Goal: Find specific page/section: Find specific page/section

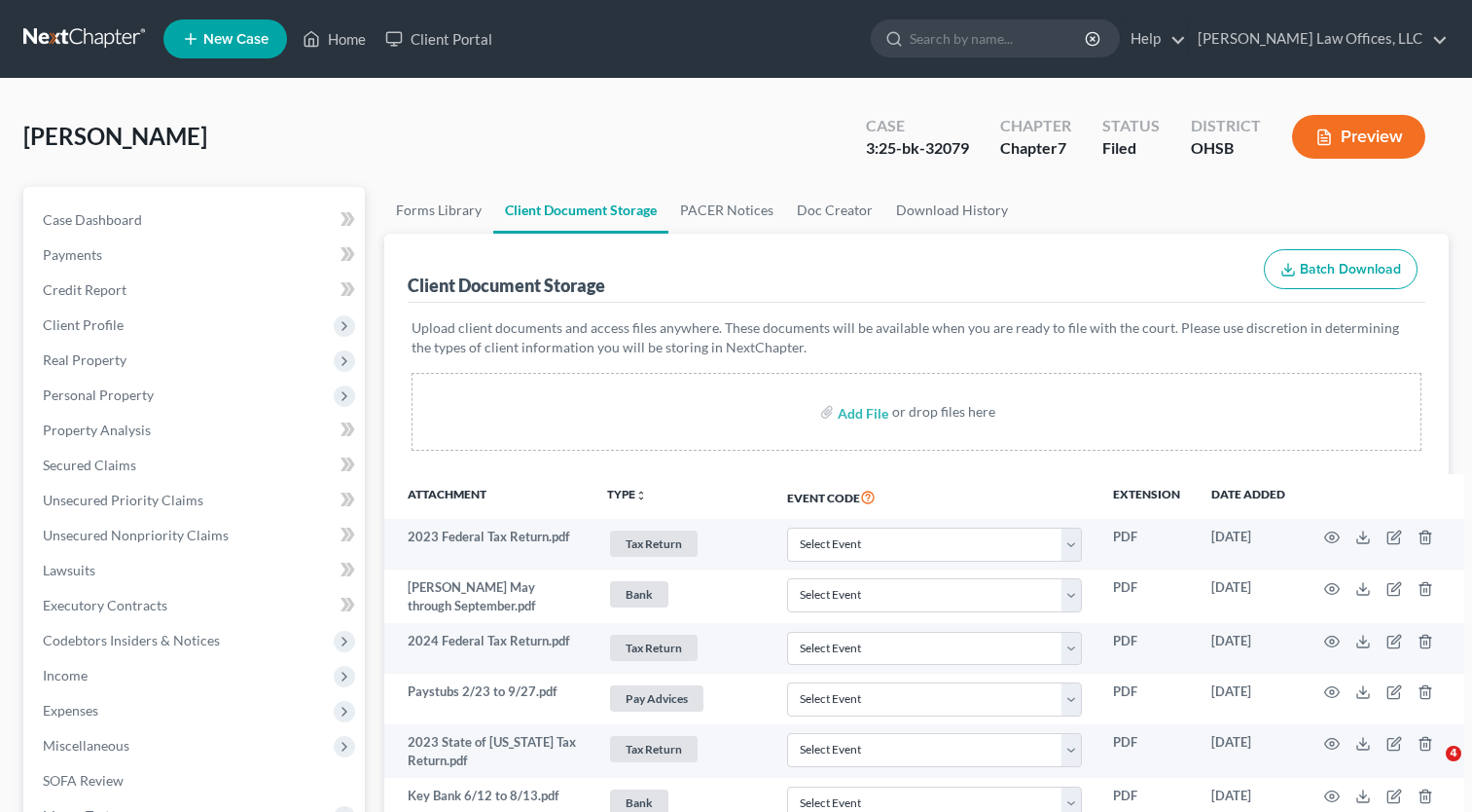
select select "7"
select select "37"
select select "52"
click at [339, 36] on link "Home" at bounding box center [334, 39] width 83 height 36
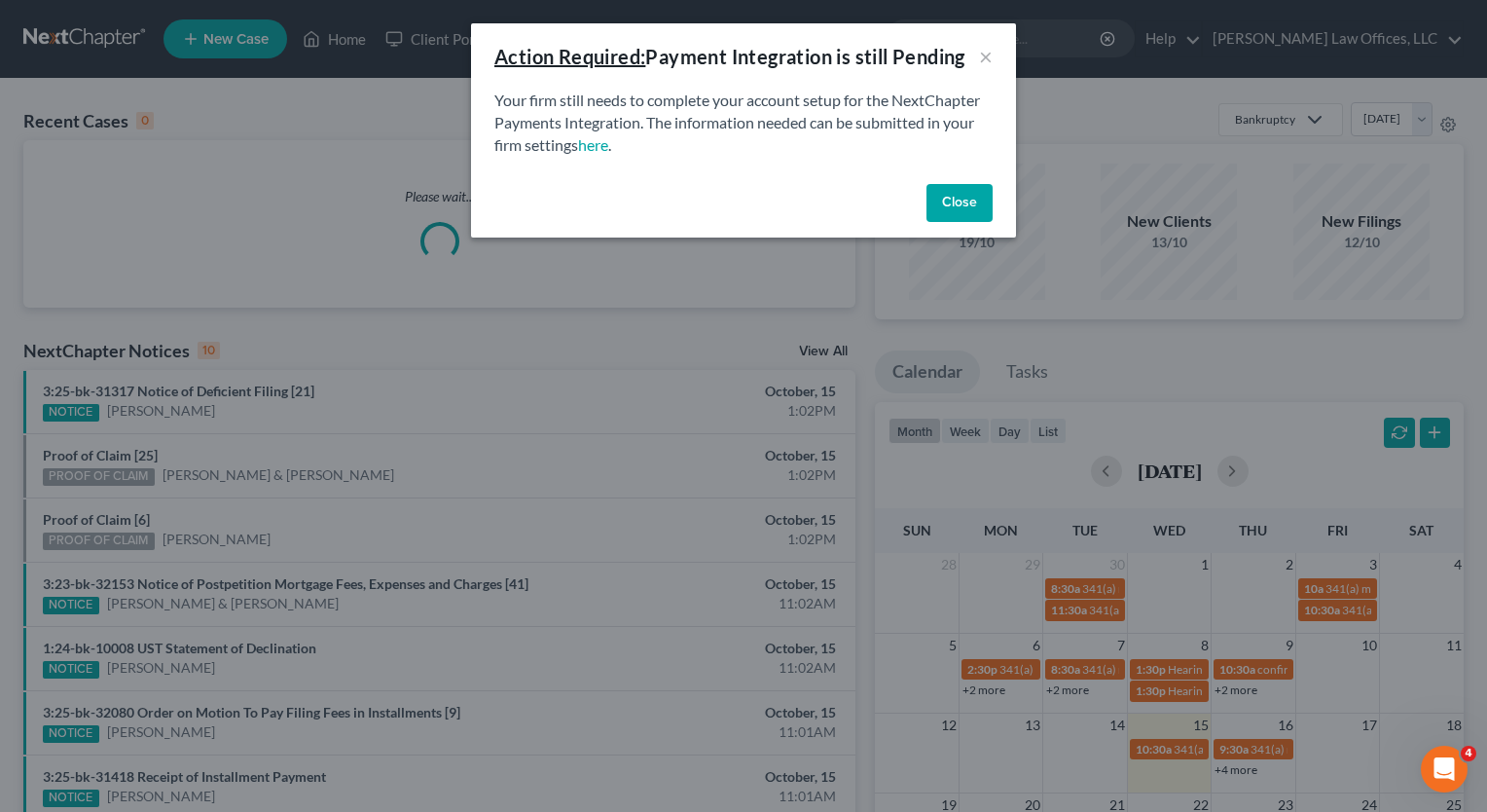
click at [983, 211] on button "Close" at bounding box center [959, 202] width 66 height 38
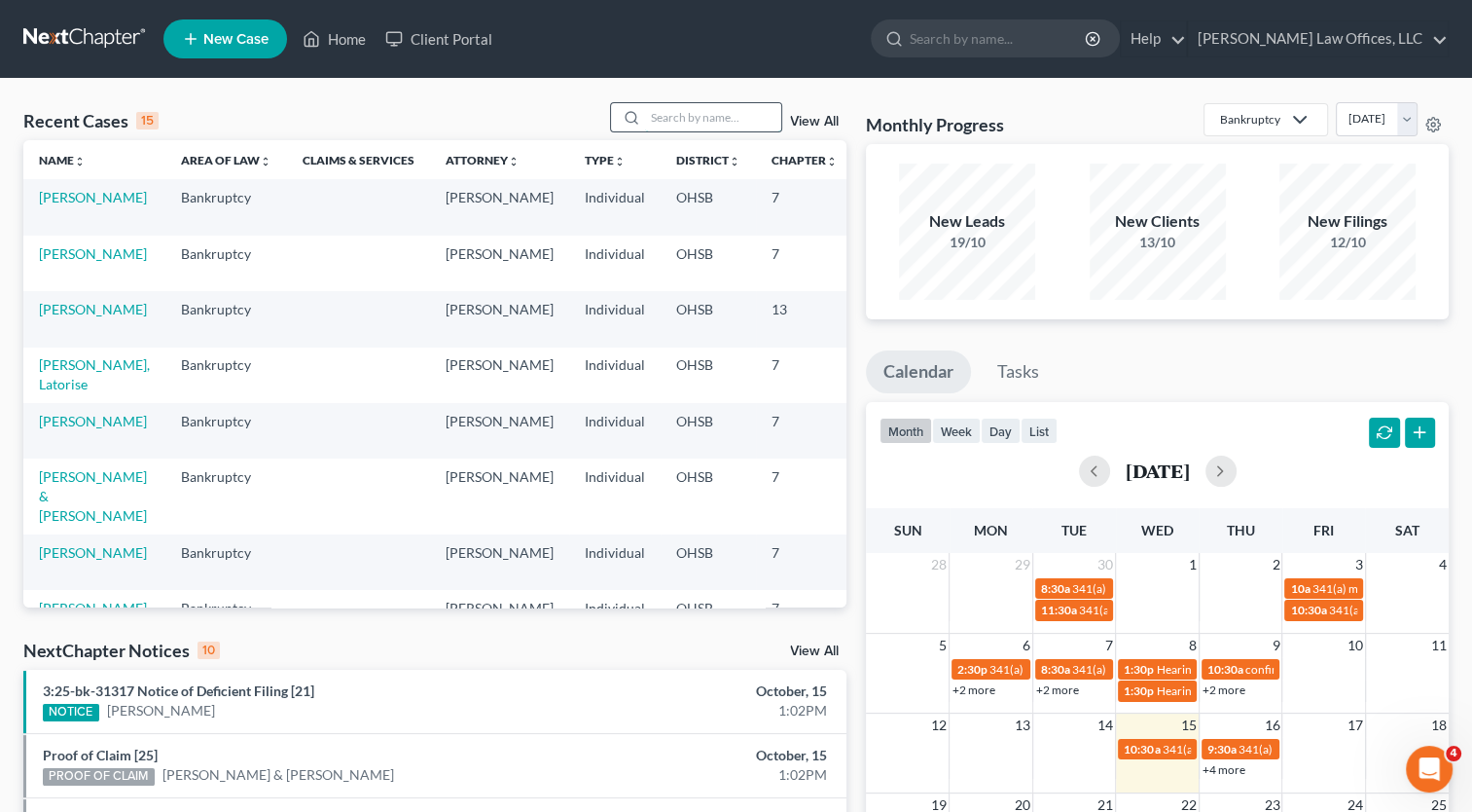
click at [740, 122] on input "search" at bounding box center [713, 117] width 136 height 29
type input "[PERSON_NAME]"
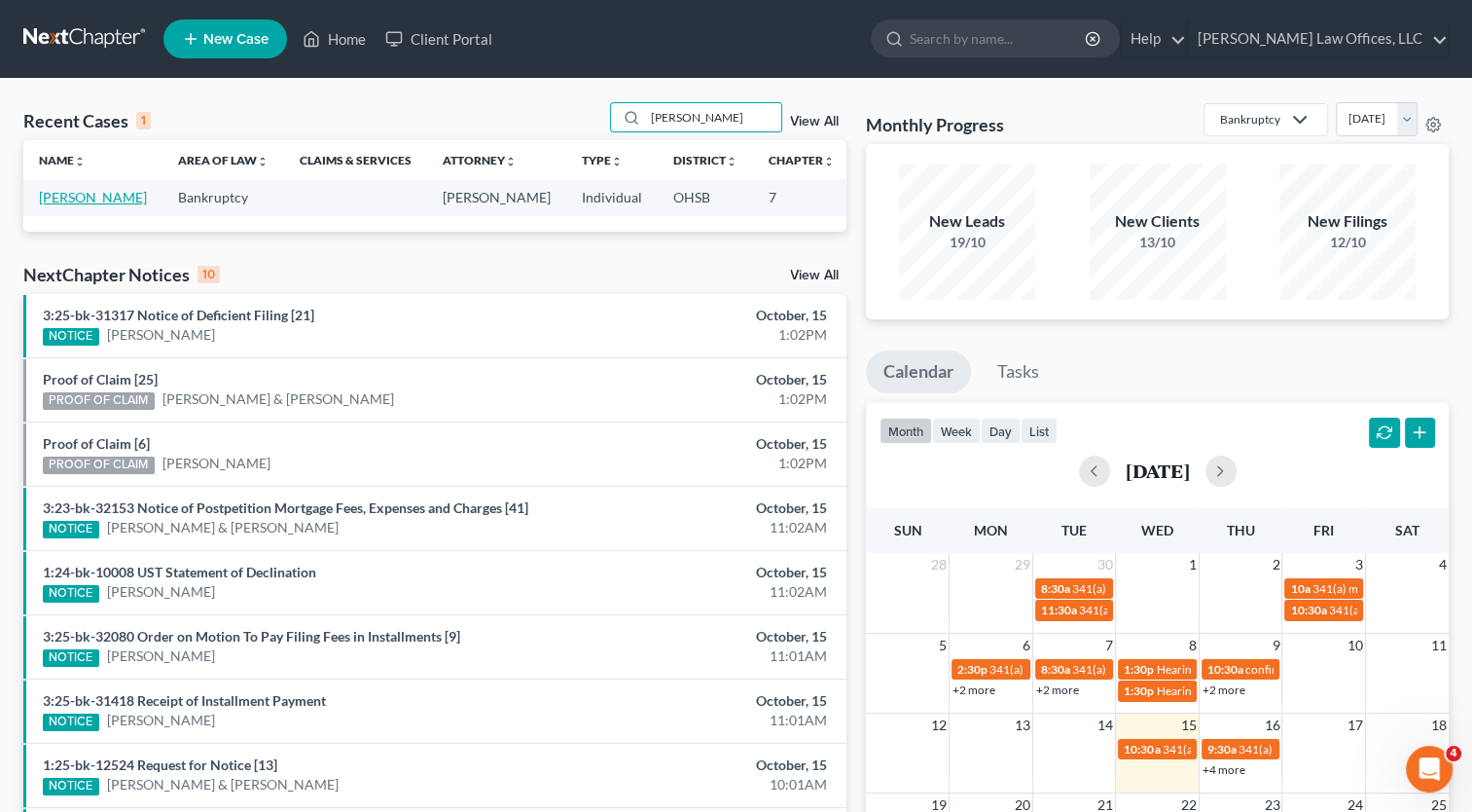
click at [53, 197] on link "[PERSON_NAME]" at bounding box center [92, 196] width 108 height 17
select select "4"
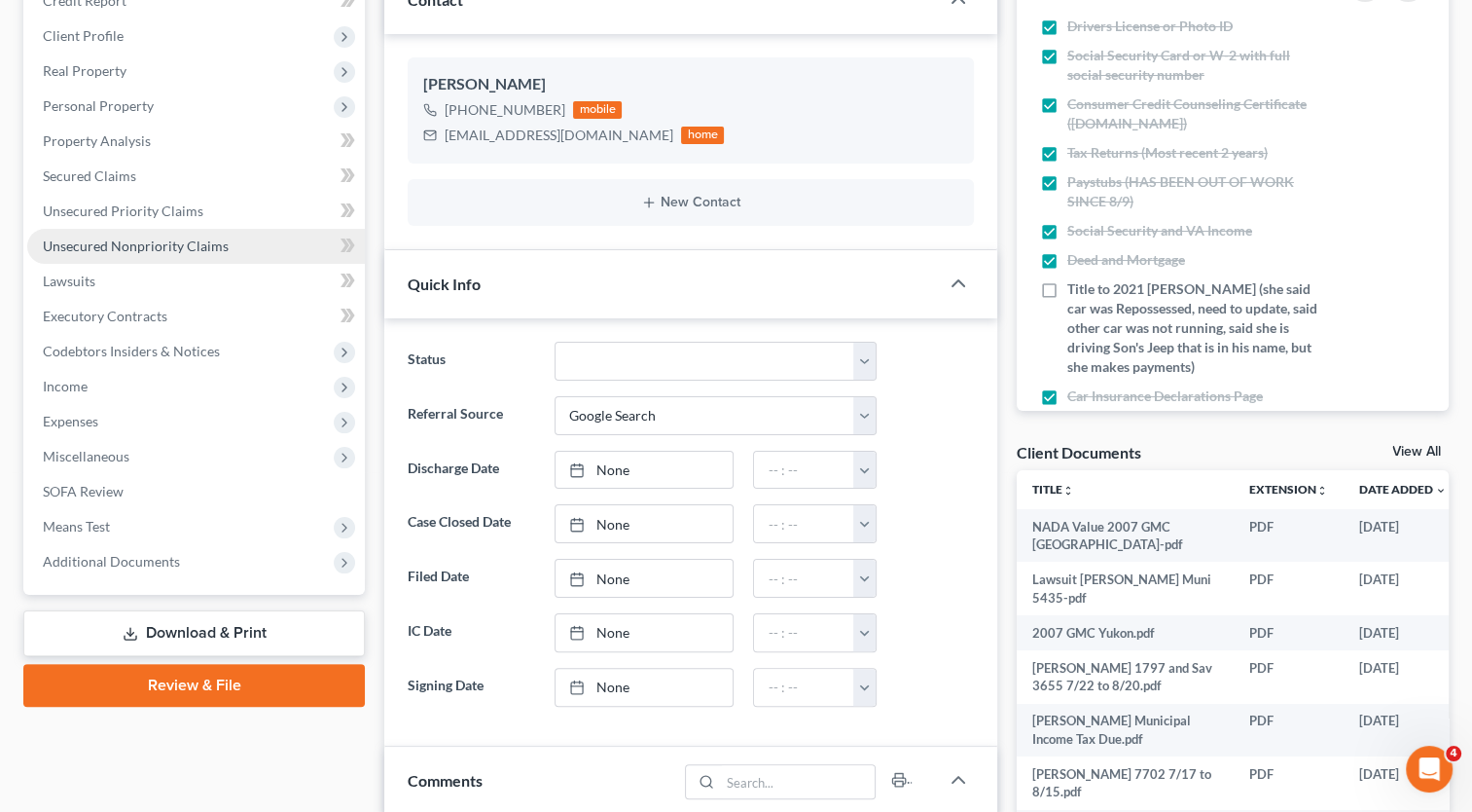
scroll to position [390, 0]
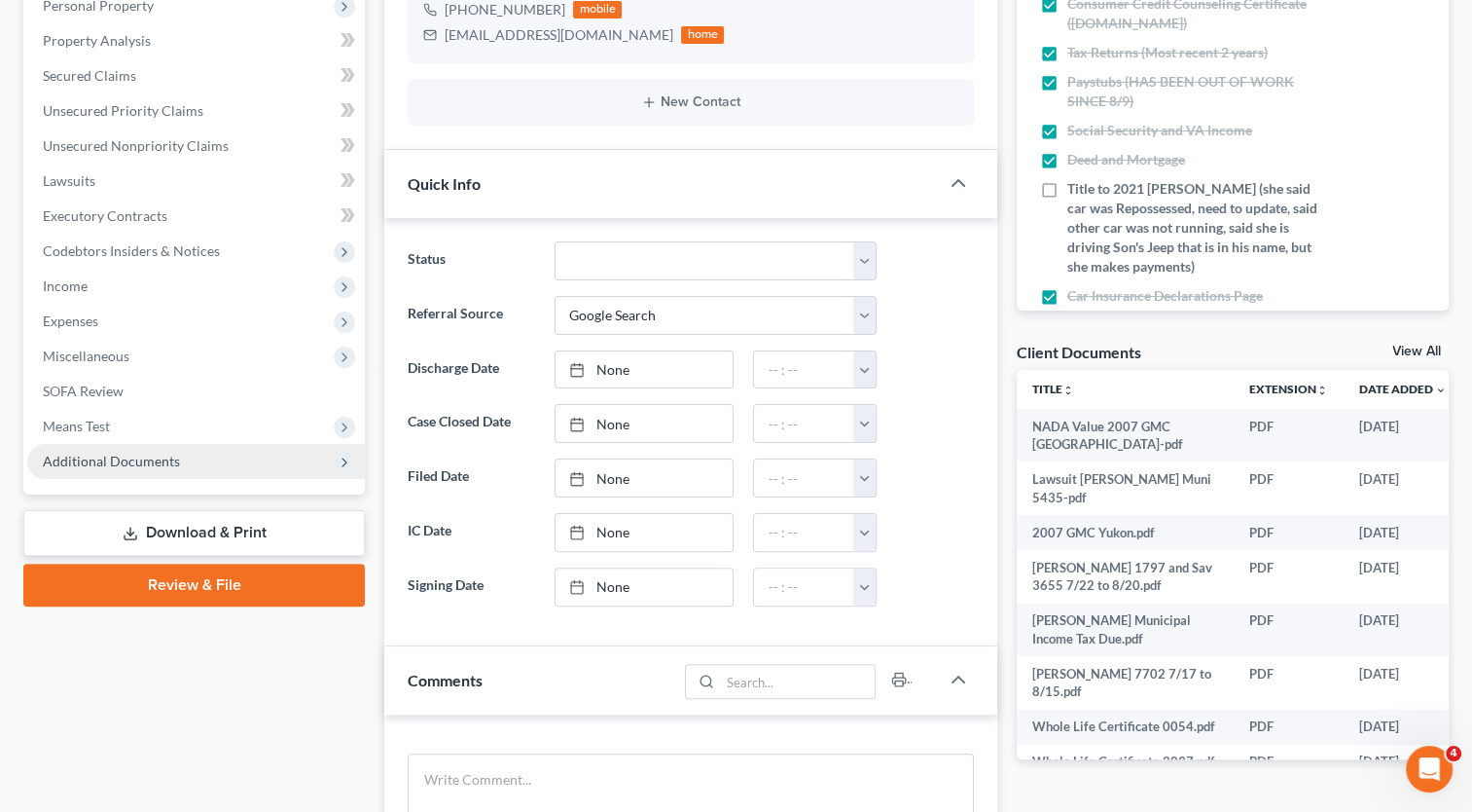
click at [130, 464] on span "Additional Documents" at bounding box center [110, 461] width 137 height 17
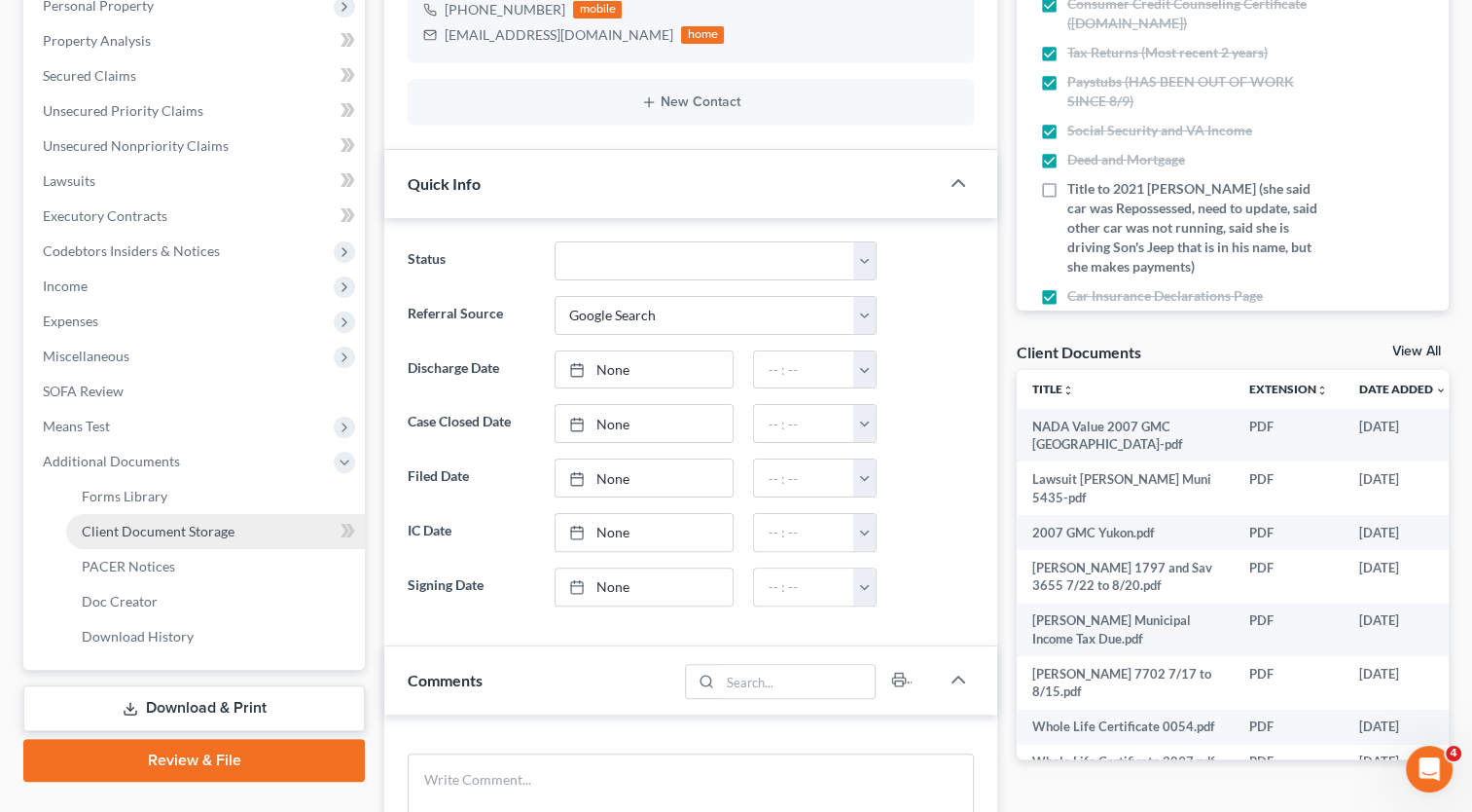
click at [136, 532] on span "Client Document Storage" at bounding box center [158, 531] width 153 height 17
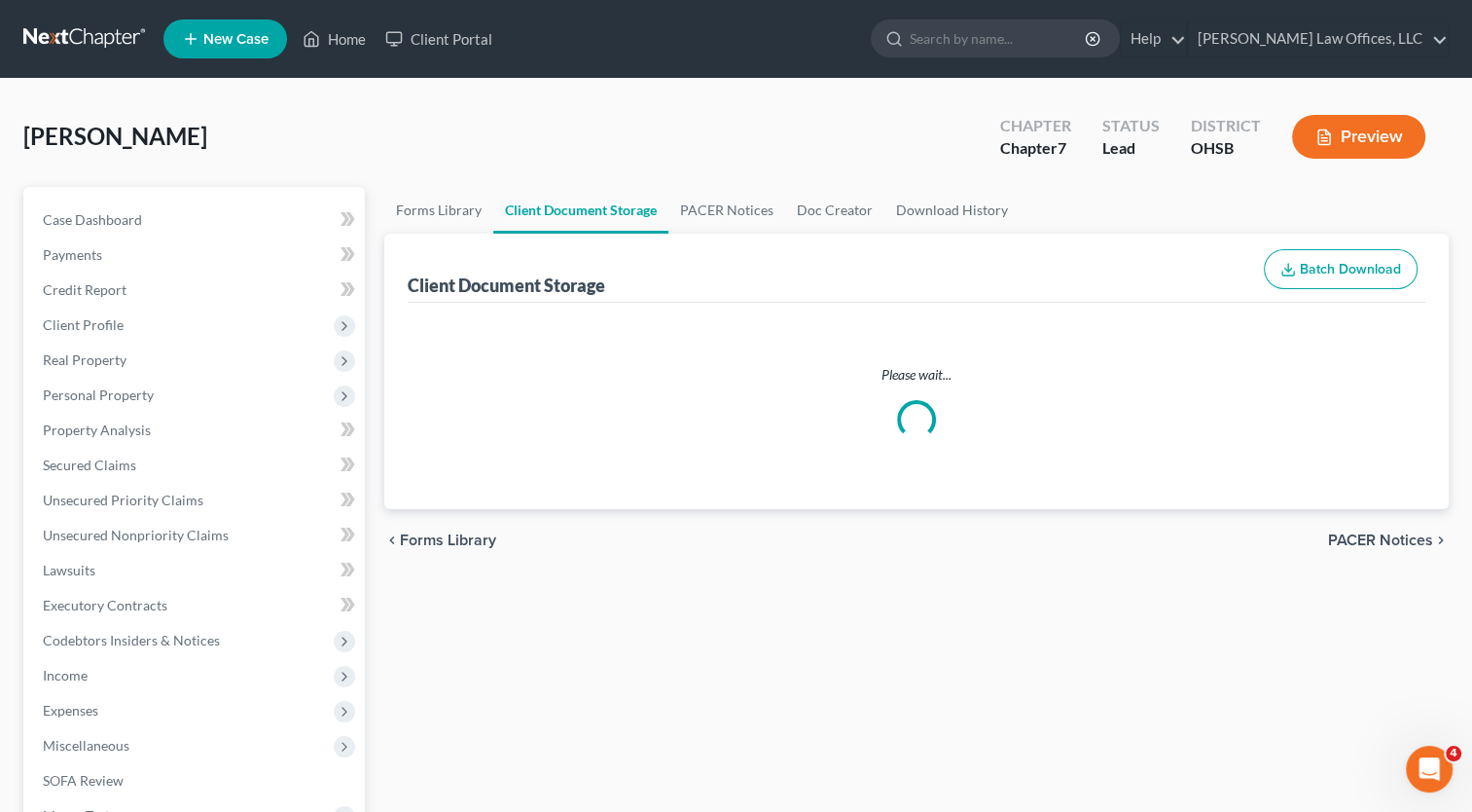
select select "7"
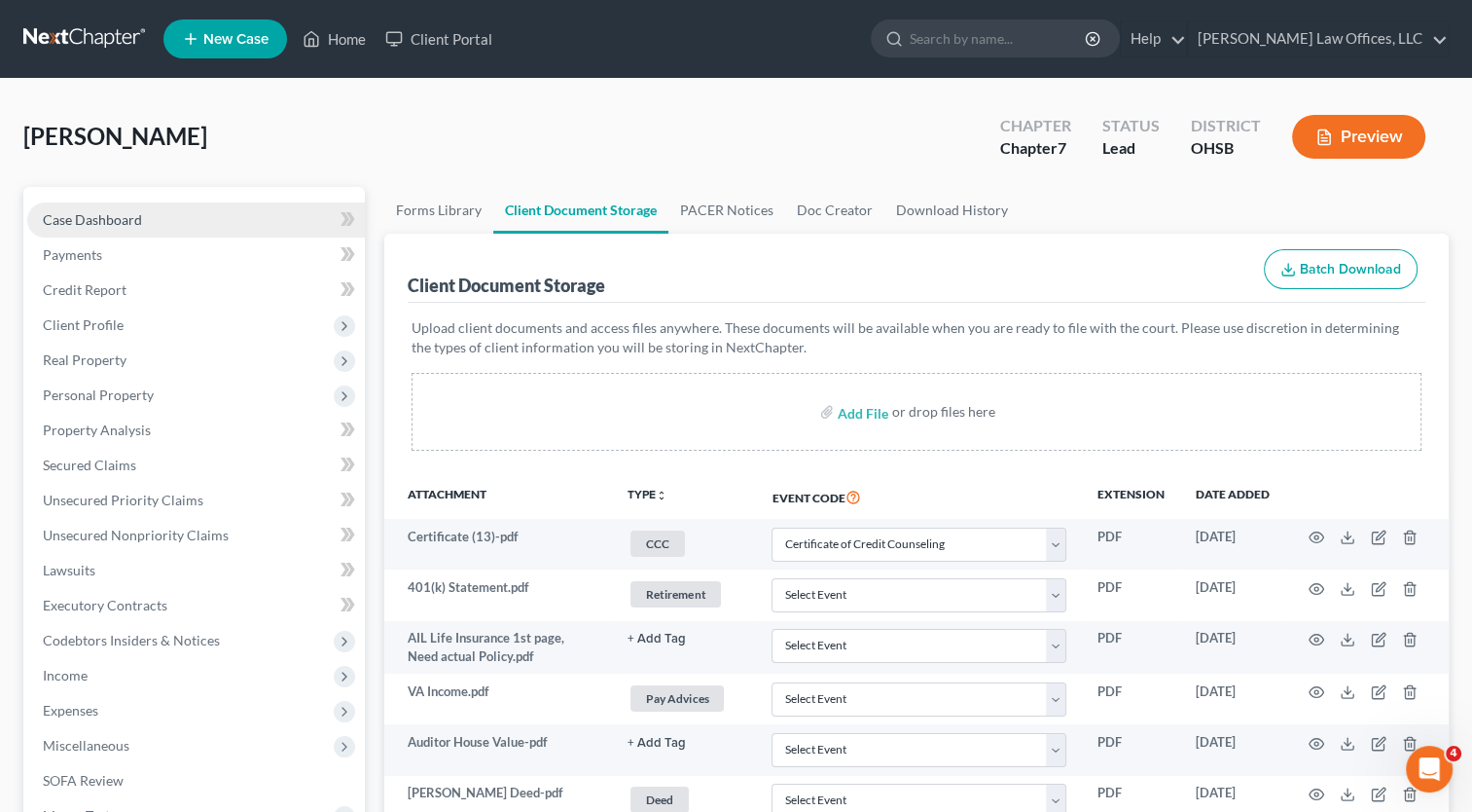
click at [121, 219] on span "Case Dashboard" at bounding box center [92, 219] width 100 height 17
select select "4"
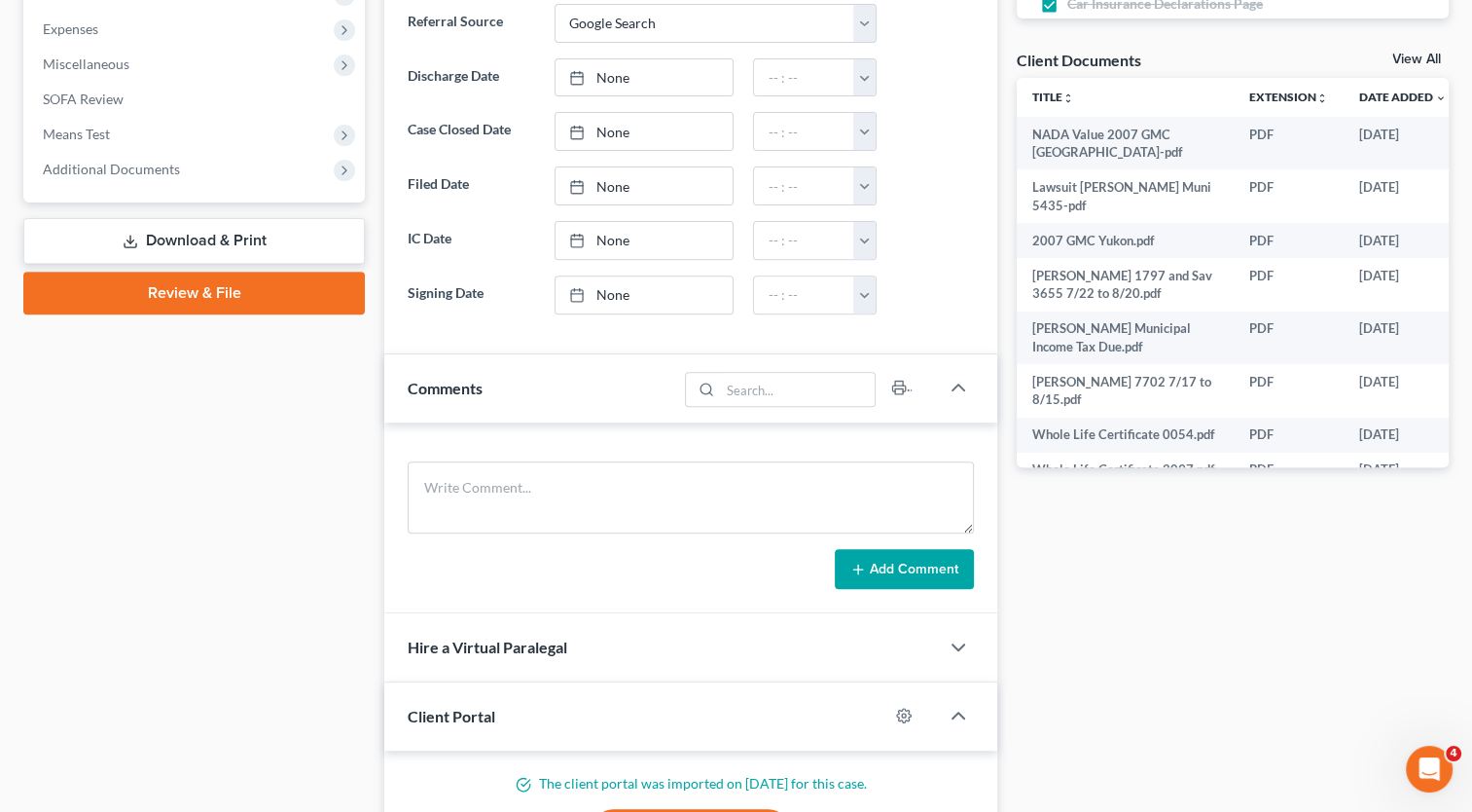
scroll to position [1062, 0]
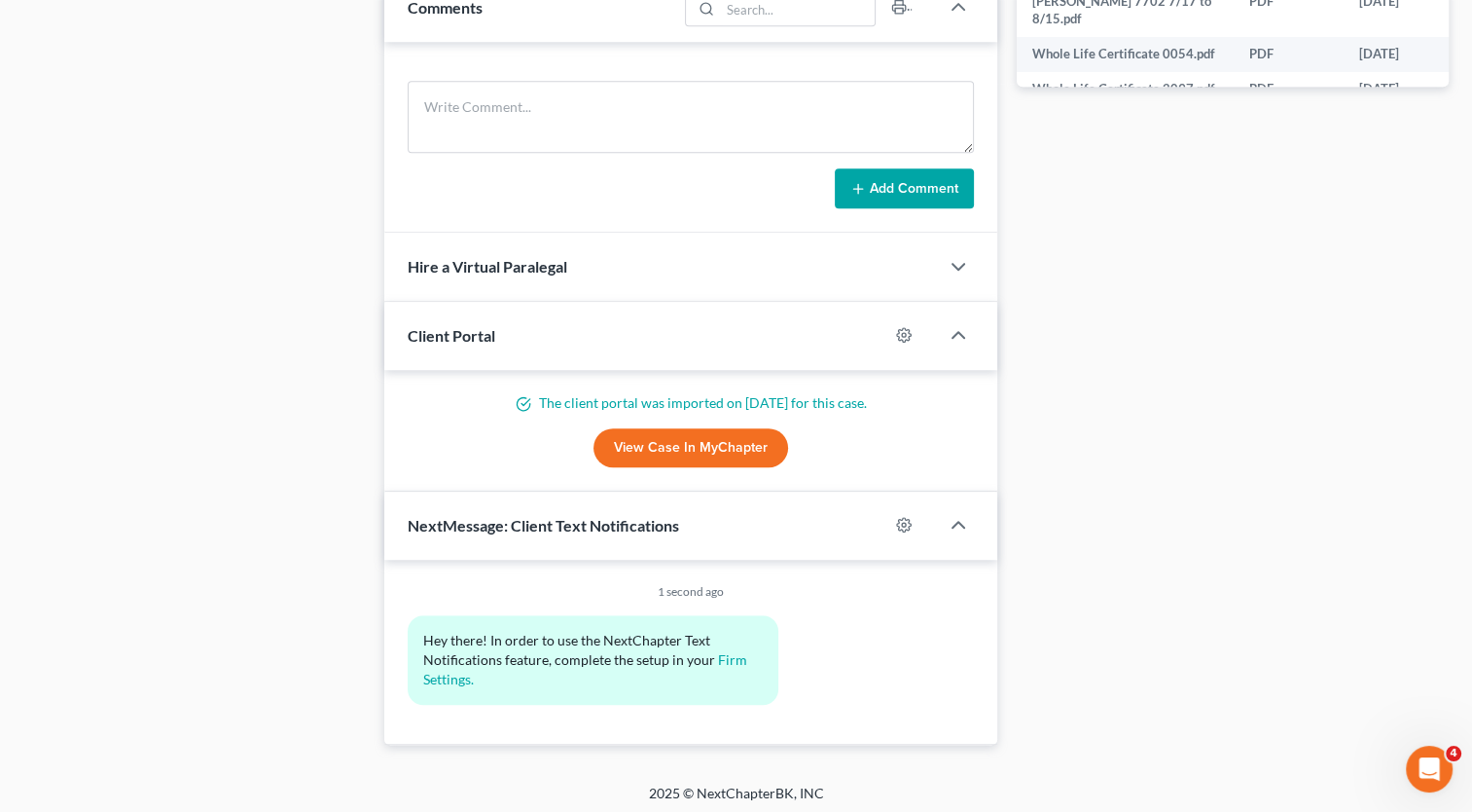
click at [638, 441] on link "View Case in MyChapter" at bounding box center [691, 447] width 194 height 38
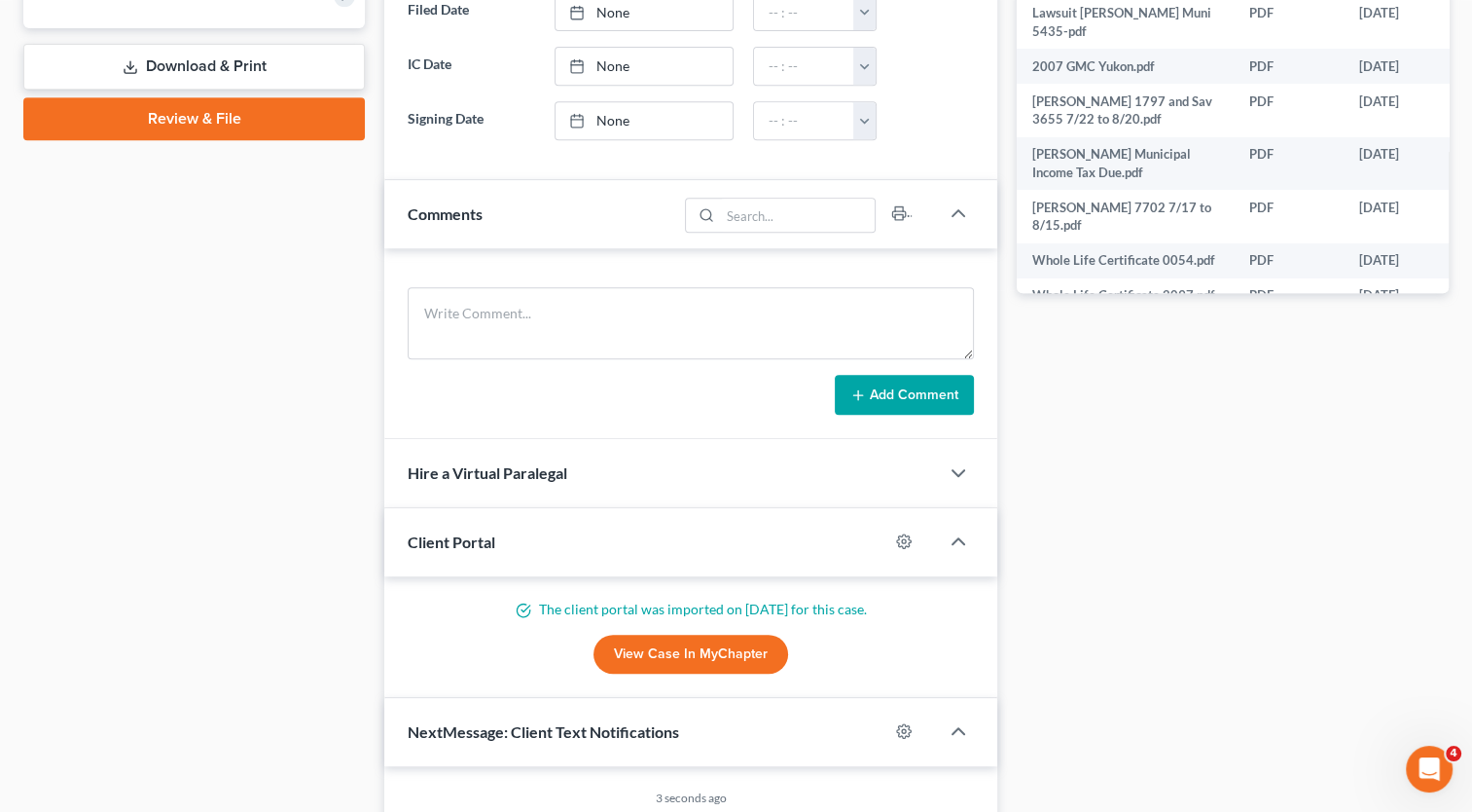
scroll to position [283, 0]
